Goal: Task Accomplishment & Management: Manage account settings

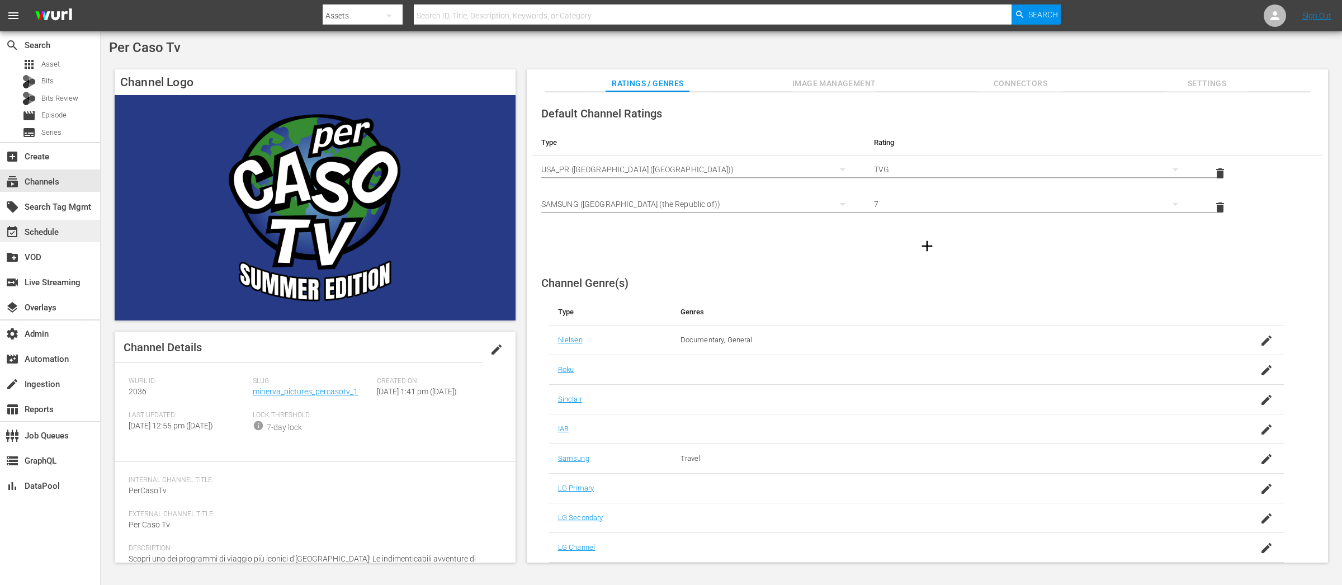
click at [55, 232] on div "event_available Schedule" at bounding box center [31, 230] width 63 height 10
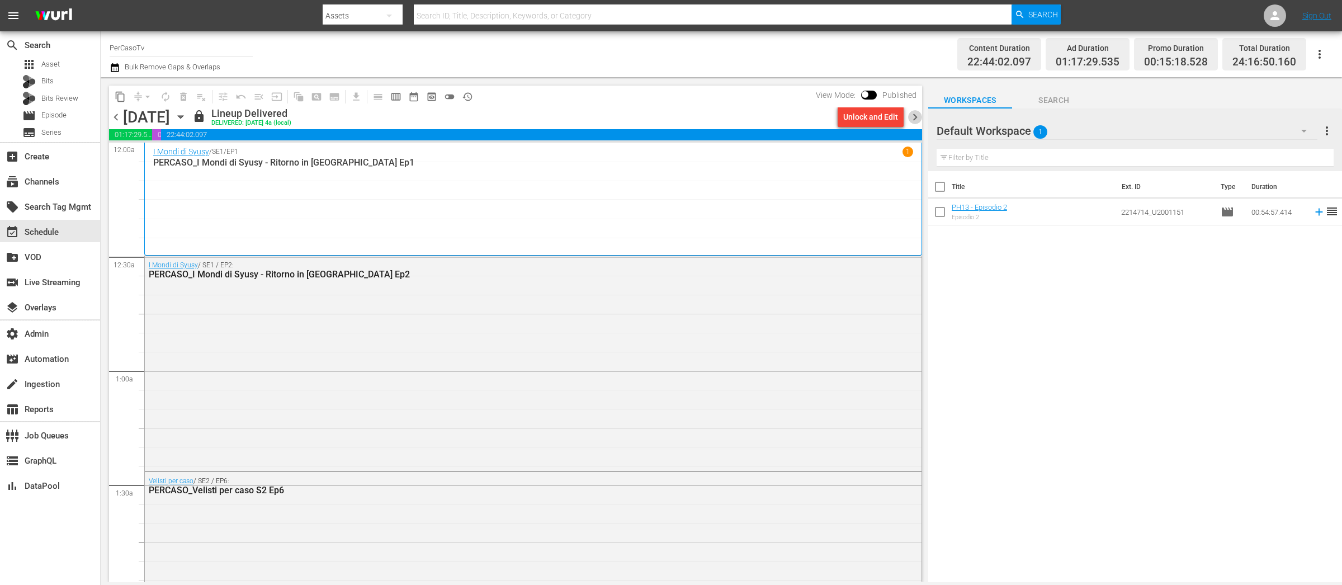
click at [917, 114] on span "chevron_right" at bounding box center [915, 117] width 14 height 14
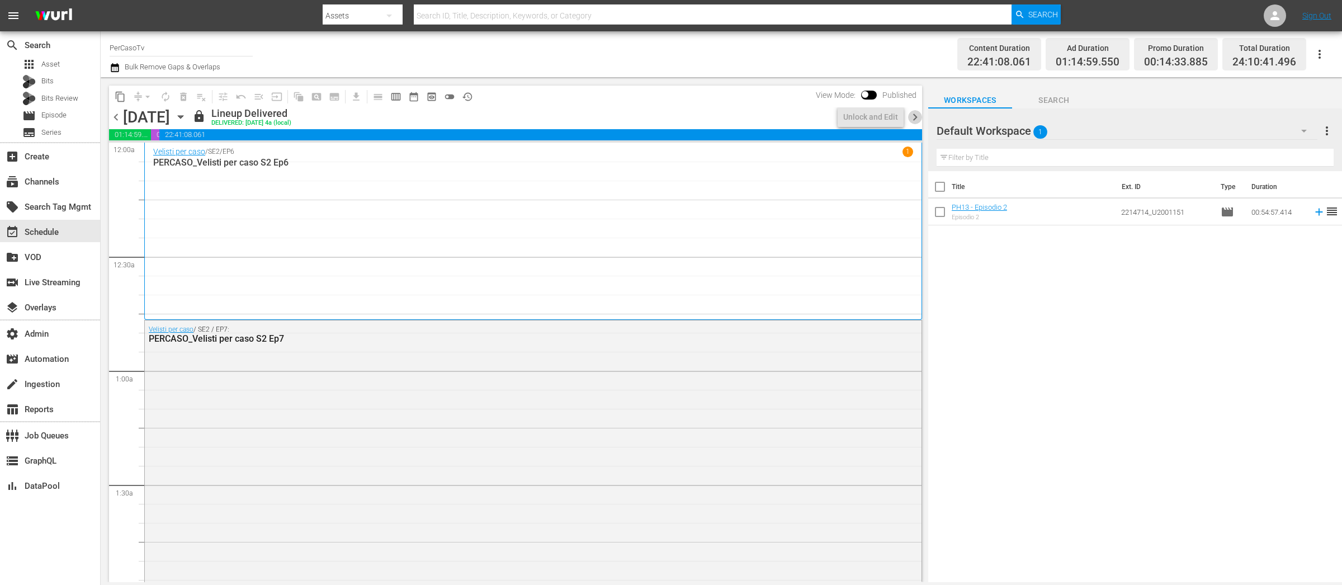
click at [916, 117] on span "chevron_right" at bounding box center [915, 117] width 14 height 14
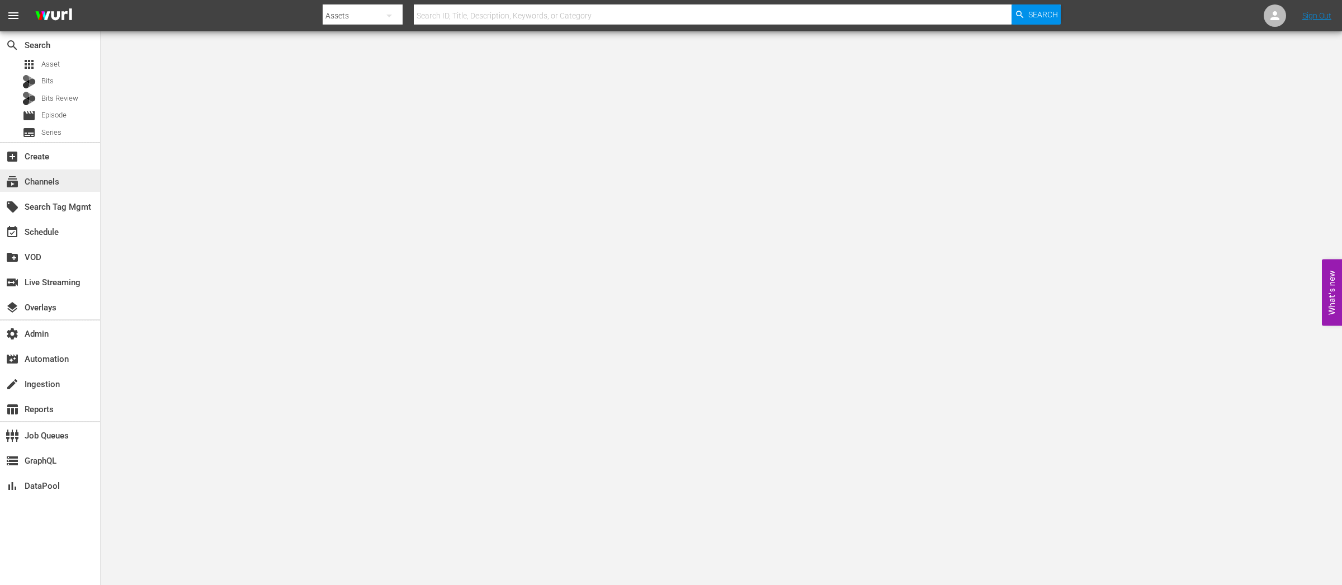
click at [56, 180] on div "subscriptions Channels" at bounding box center [31, 180] width 63 height 10
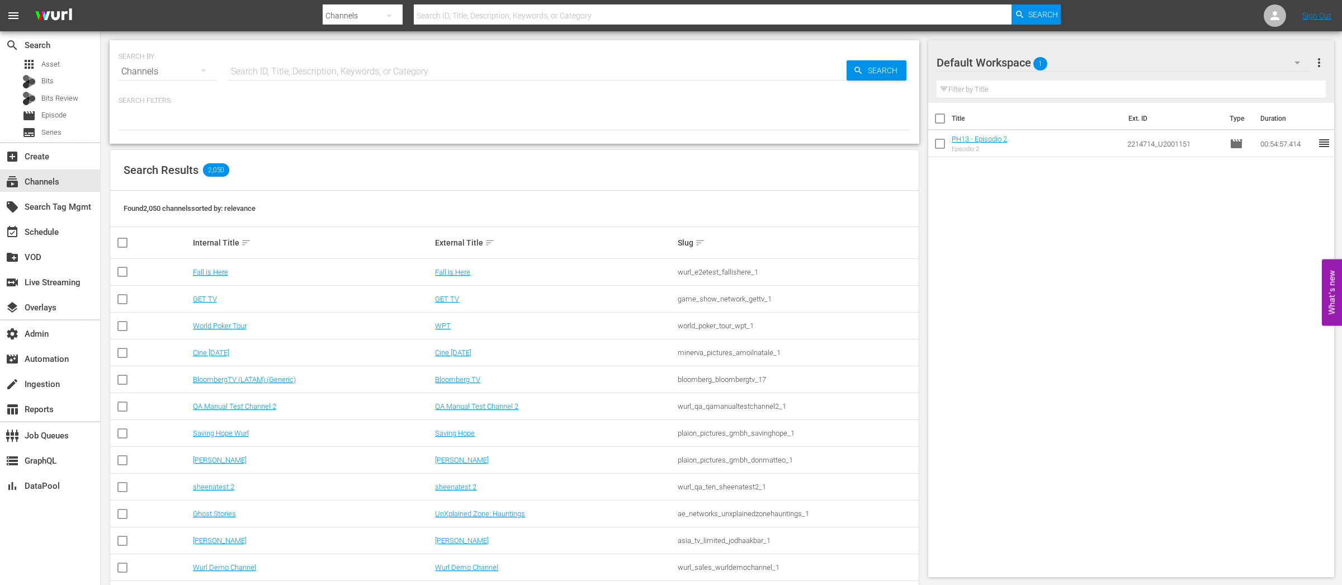
click at [323, 73] on input "text" at bounding box center [537, 71] width 619 height 27
type input "entrep"
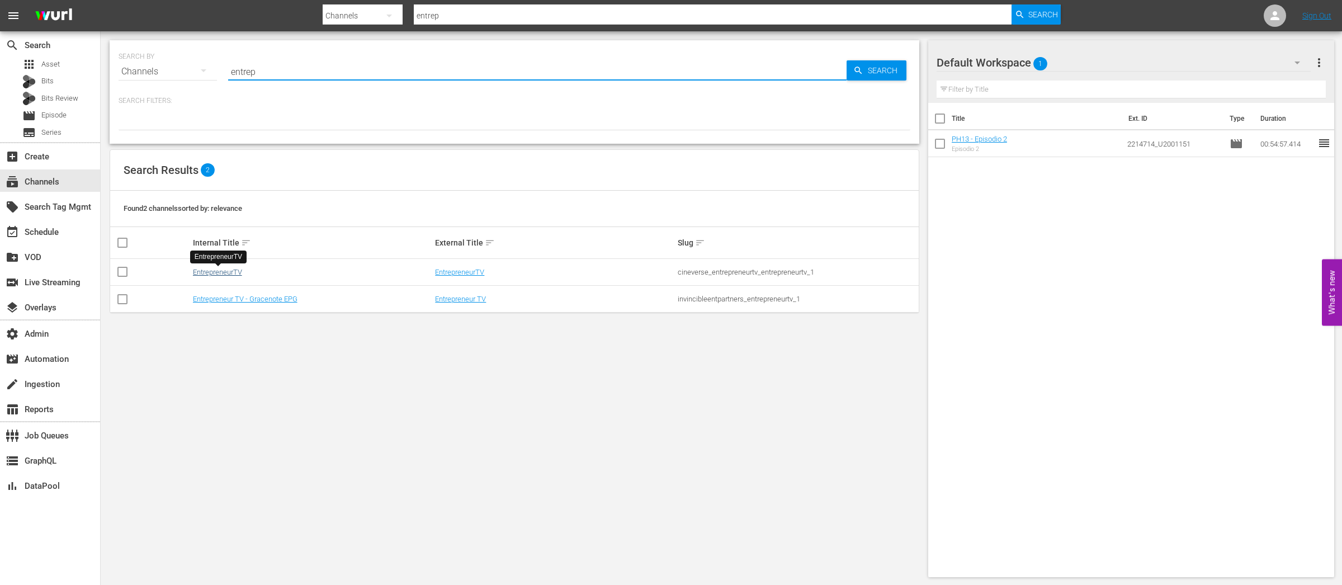
type input "entrep"
click at [237, 271] on link "EntrepreneurTV" at bounding box center [217, 272] width 49 height 8
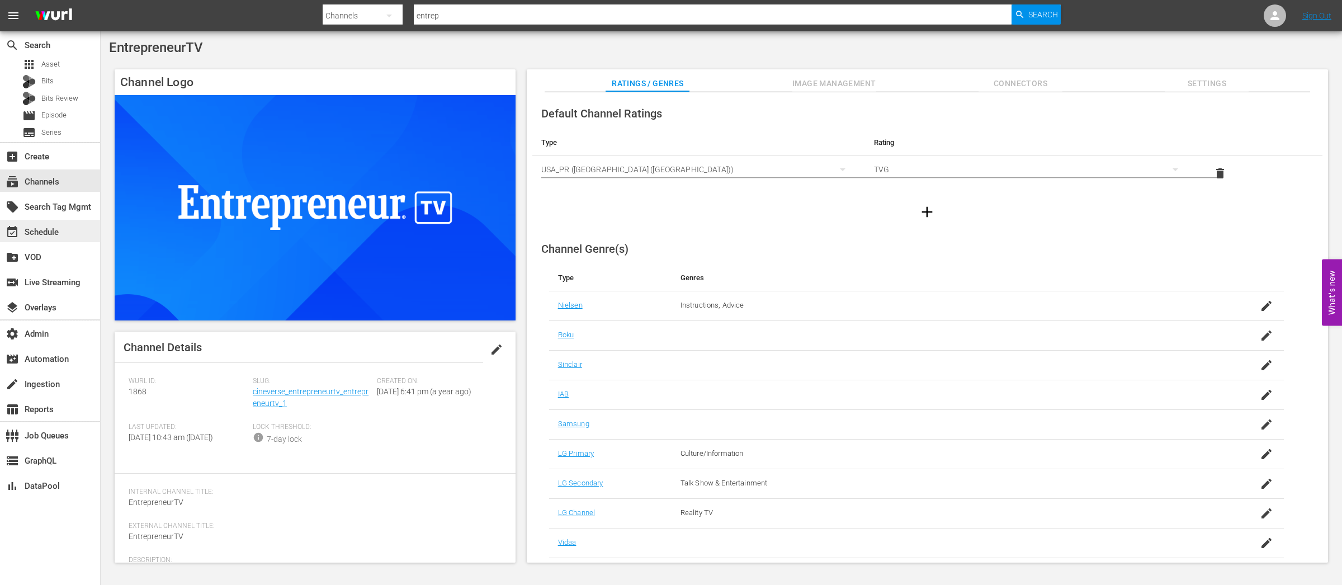
click at [37, 230] on div "event_available Schedule" at bounding box center [31, 230] width 63 height 10
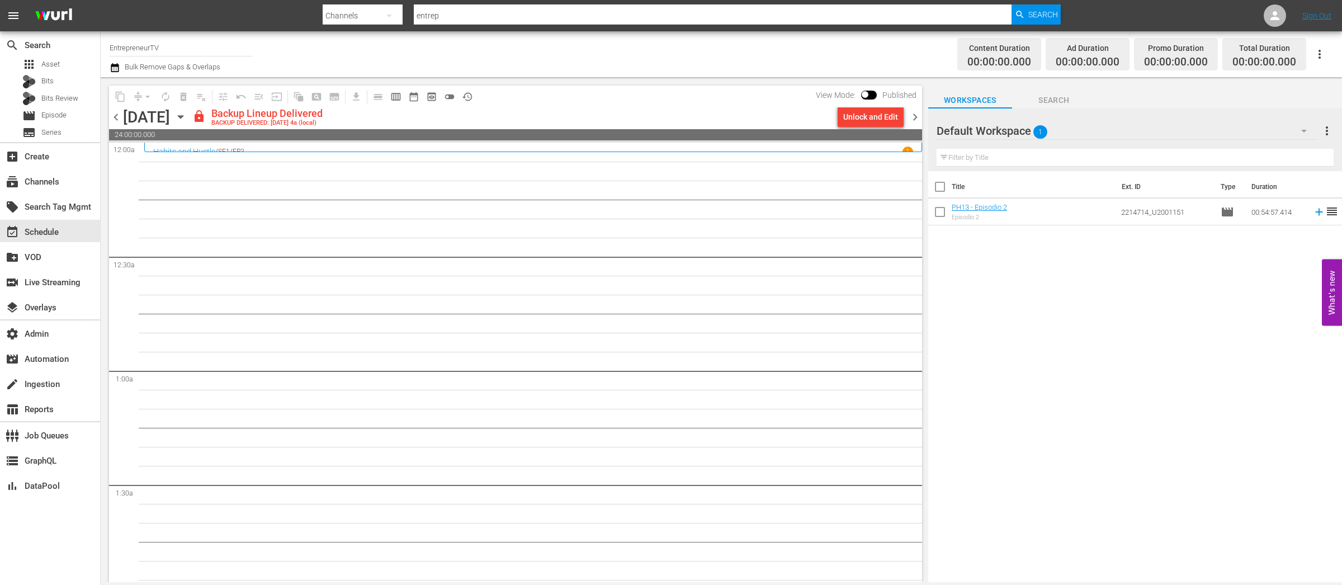
click at [915, 114] on span "chevron_right" at bounding box center [915, 117] width 14 height 14
click at [860, 119] on div "Unlock and Edit" at bounding box center [870, 117] width 55 height 20
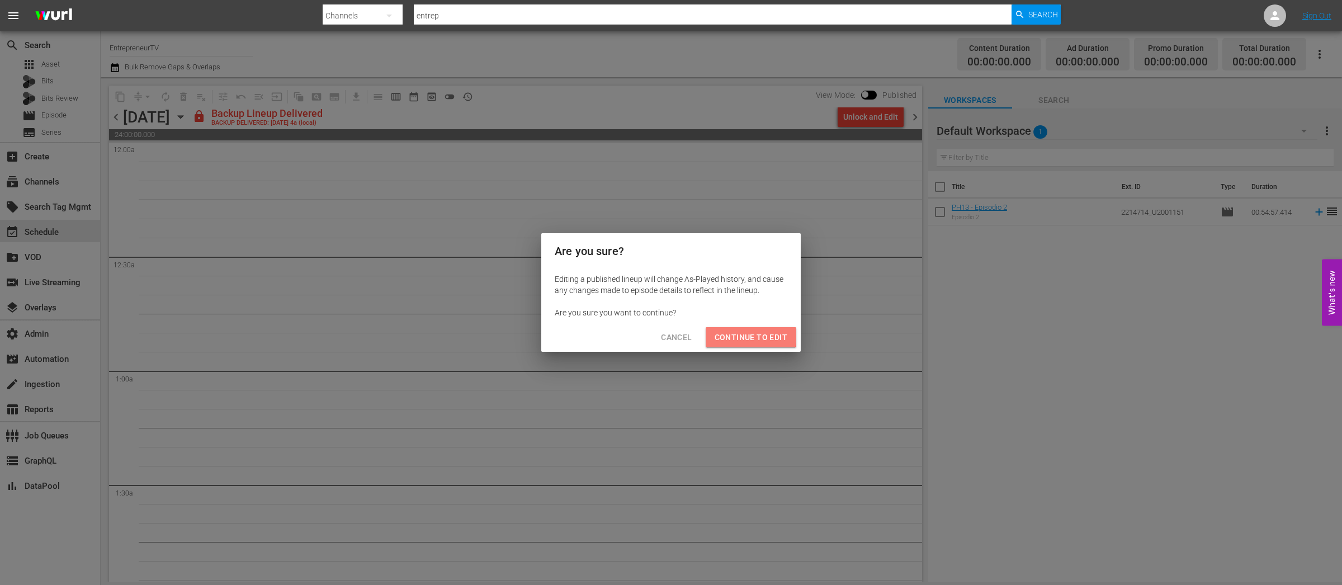
click at [743, 335] on span "Continue to Edit" at bounding box center [751, 338] width 73 height 14
